Goal: Communication & Community: Answer question/provide support

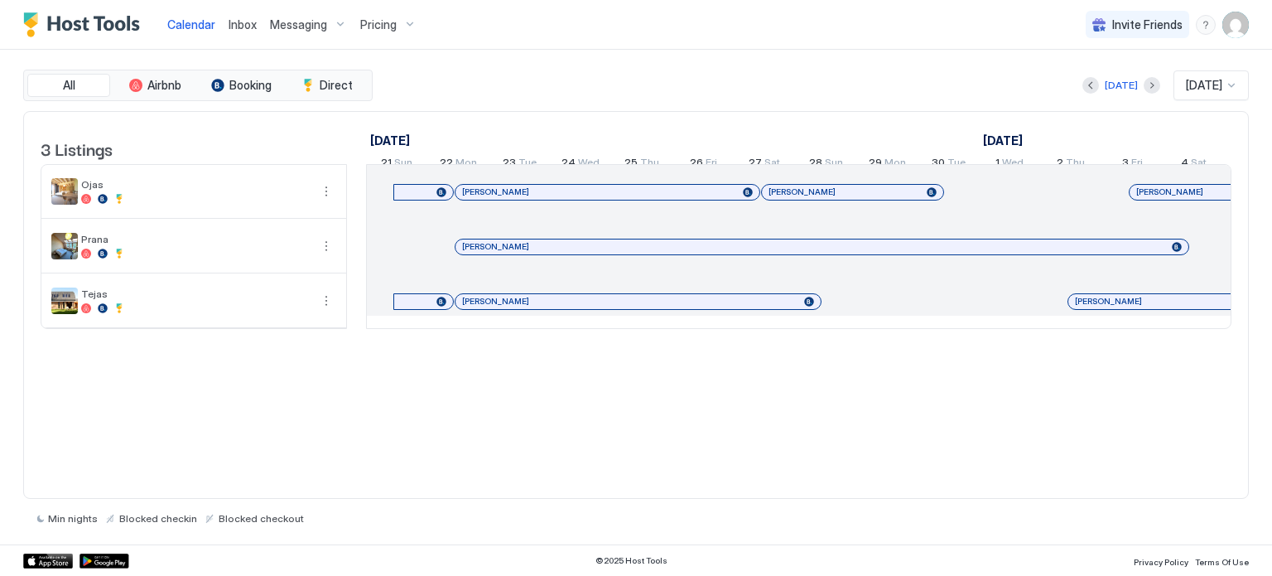
scroll to position [0, 920]
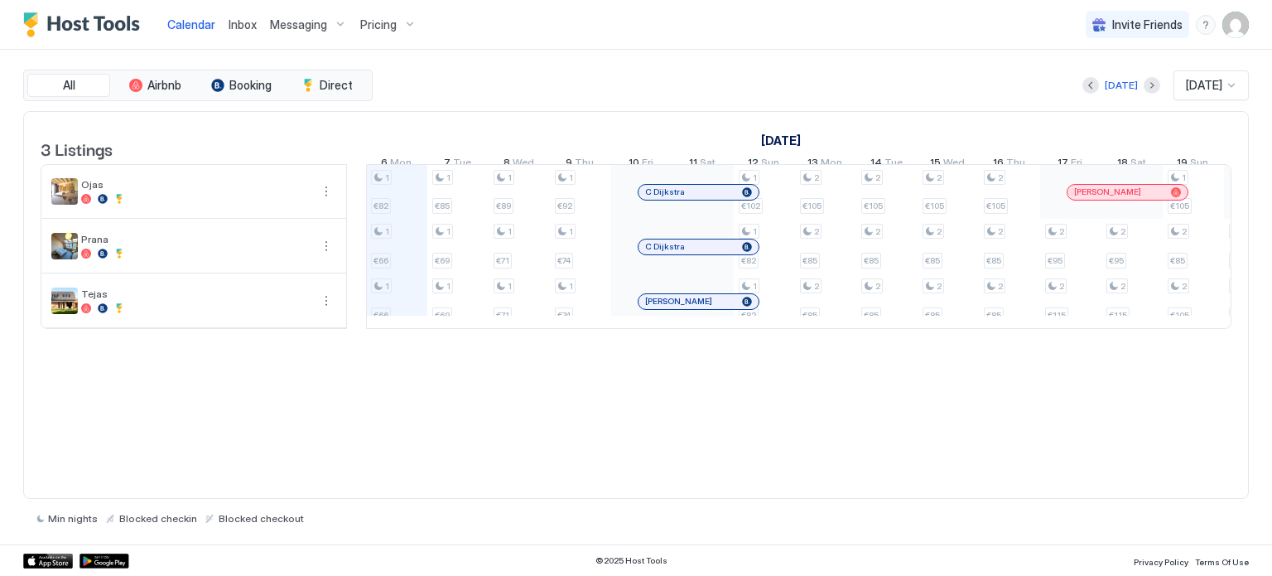
click at [231, 27] on span "Inbox" at bounding box center [243, 24] width 28 height 14
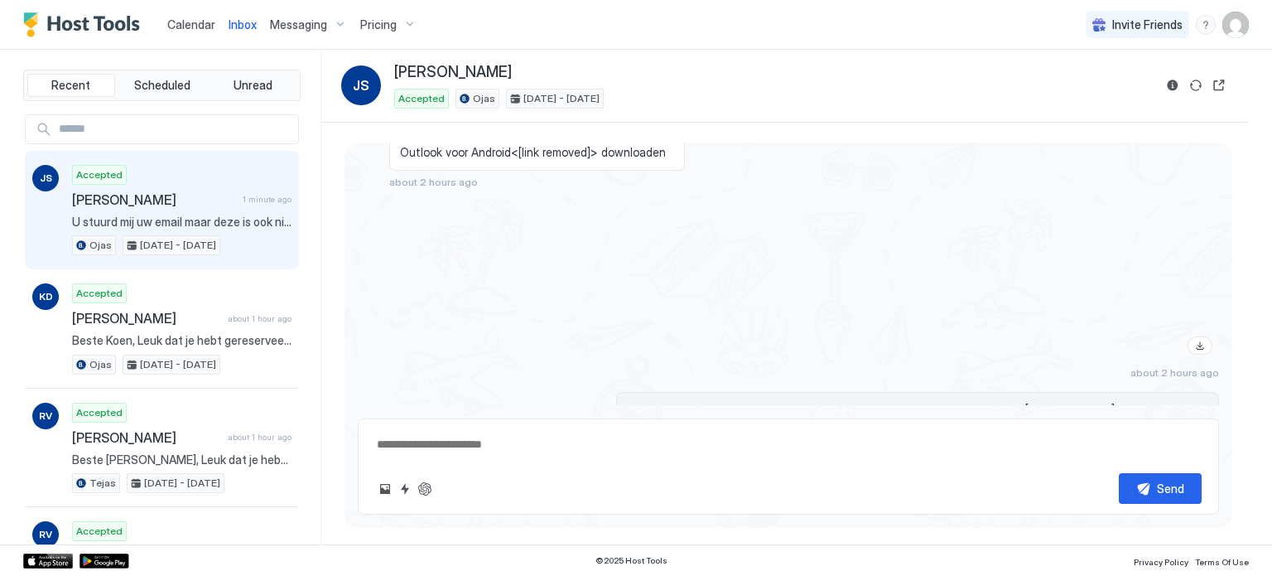
scroll to position [3131, 0]
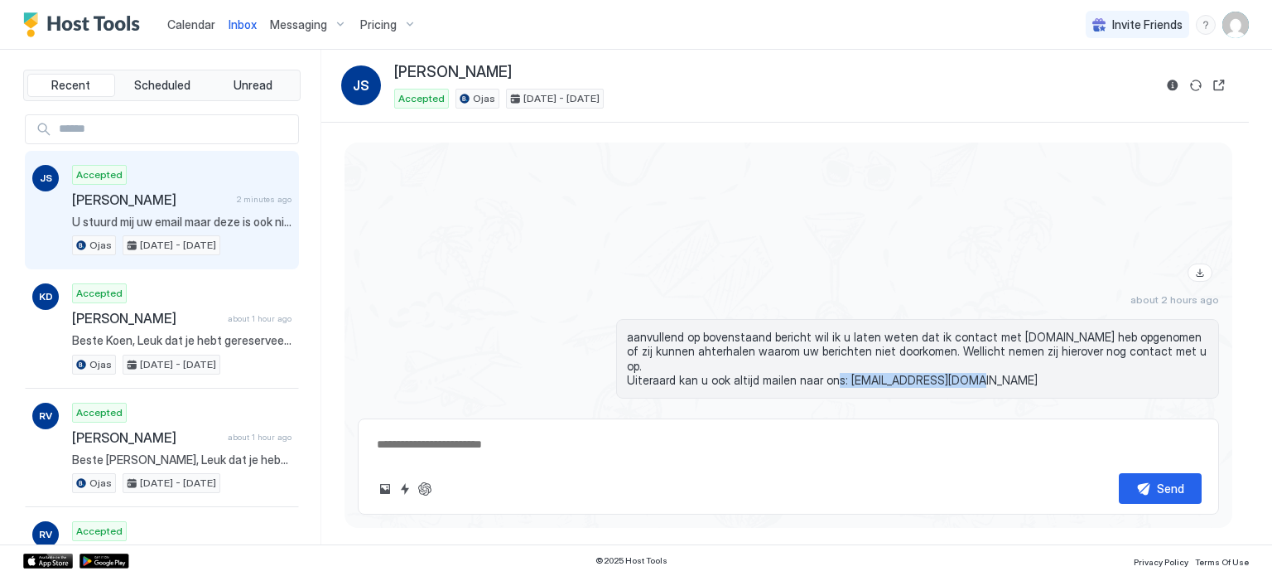
drag, startPoint x: 832, startPoint y: 329, endPoint x: 954, endPoint y: 335, distance: 122.7
click at [954, 335] on span "aanvullend op bovenstaand bericht wil ik u laten weten dat ik contact met [DOMA…" at bounding box center [918, 359] width 582 height 58
copy span "[EMAIL_ADDRESS][DOMAIN_NAME]"
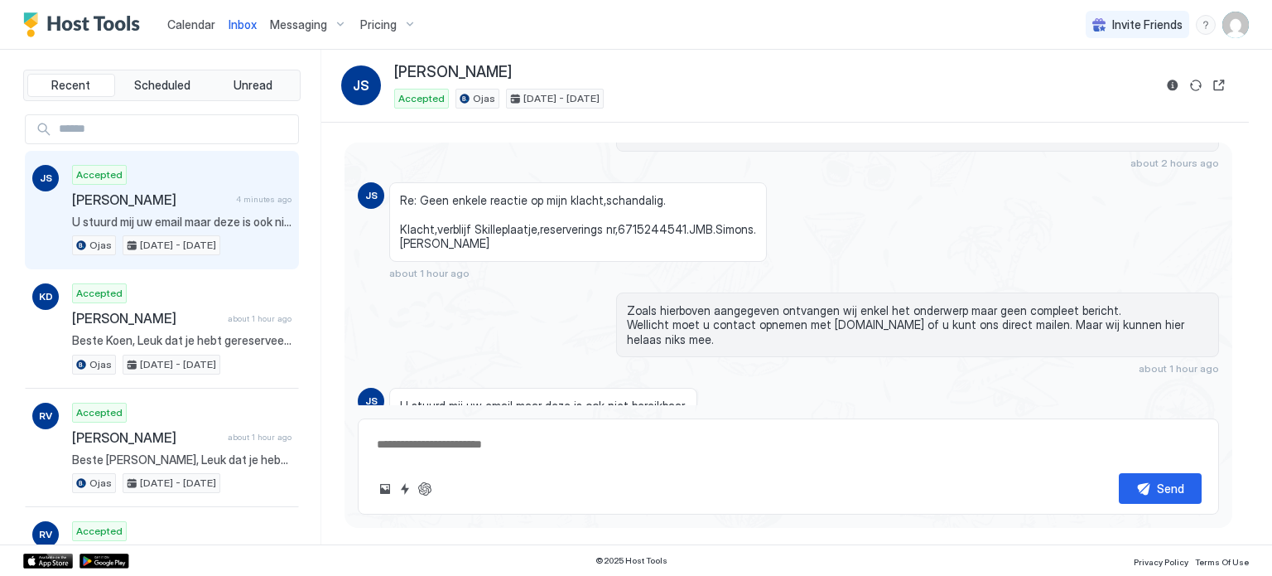
scroll to position [3344, 0]
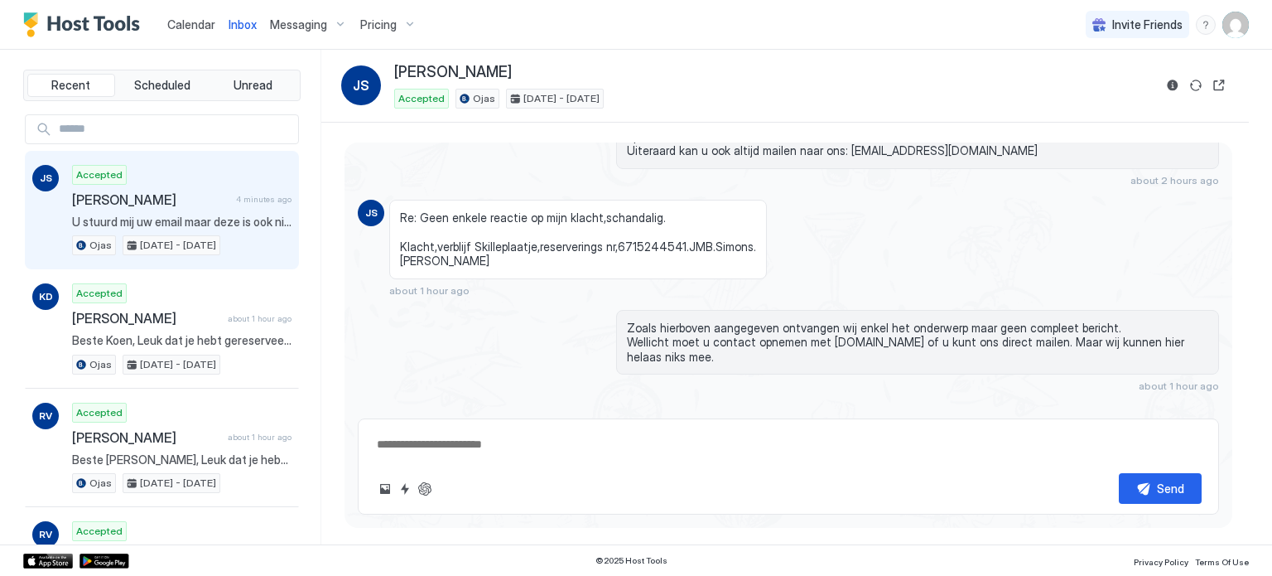
click at [408, 434] on textarea at bounding box center [788, 444] width 827 height 31
paste textarea "**********"
type textarea "*"
type textarea "**********"
click at [1155, 488] on button "Send" at bounding box center [1160, 488] width 83 height 31
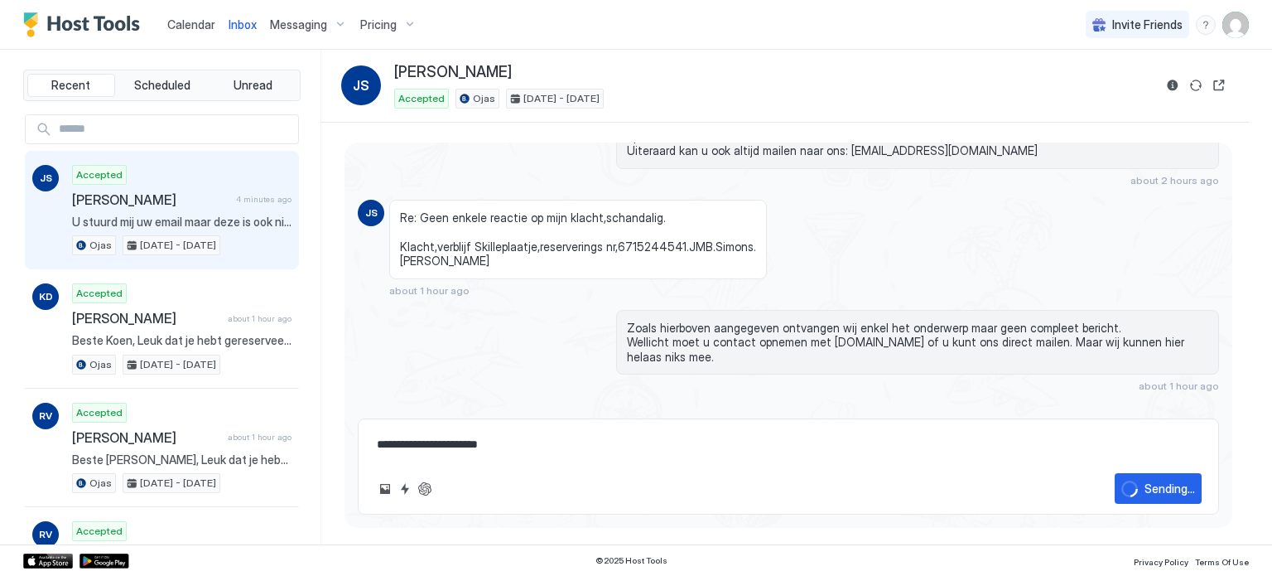
type textarea "*"
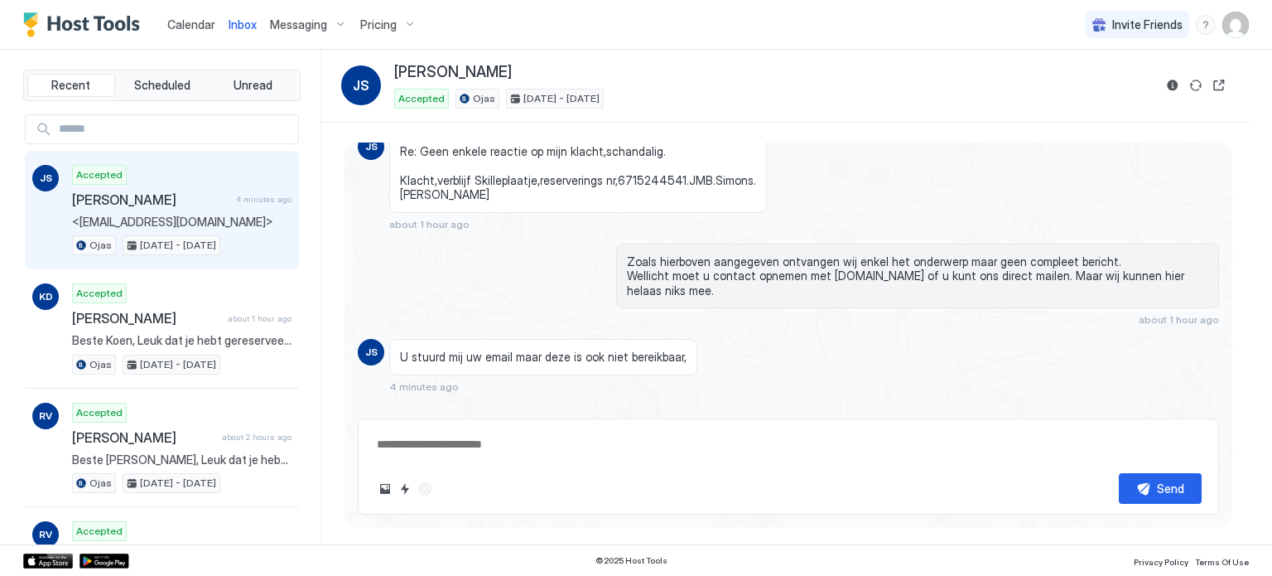
type textarea "*"
